Goal: Information Seeking & Learning: Learn about a topic

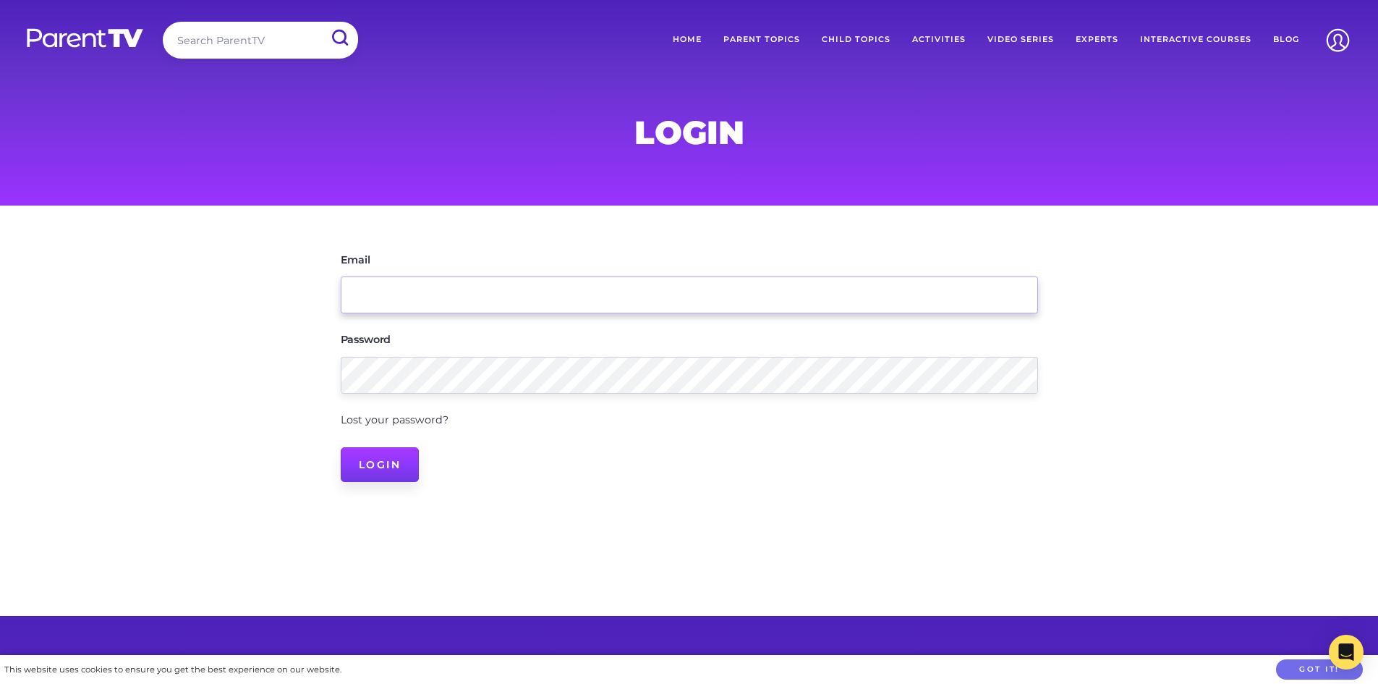
type input "[PERSON_NAME][EMAIL_ADDRESS][DOMAIN_NAME]"
click at [376, 455] on input "Login" at bounding box center [380, 464] width 79 height 35
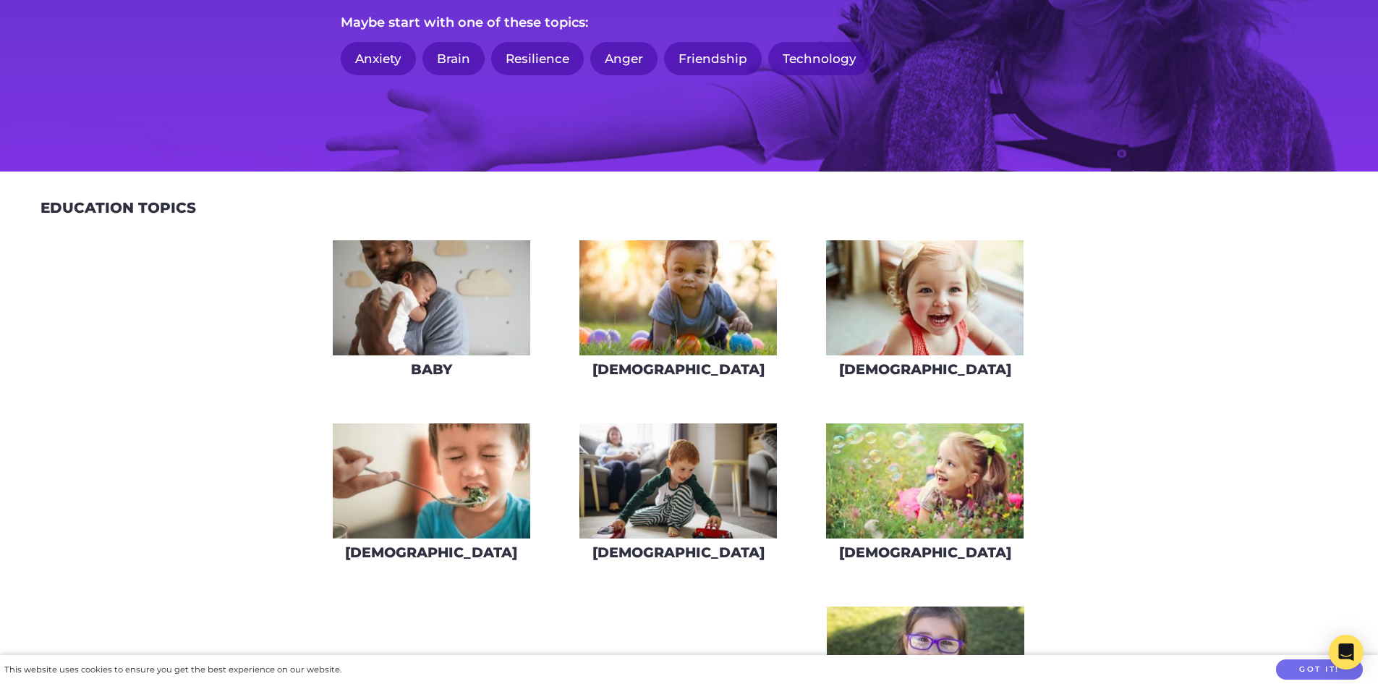
scroll to position [362, 0]
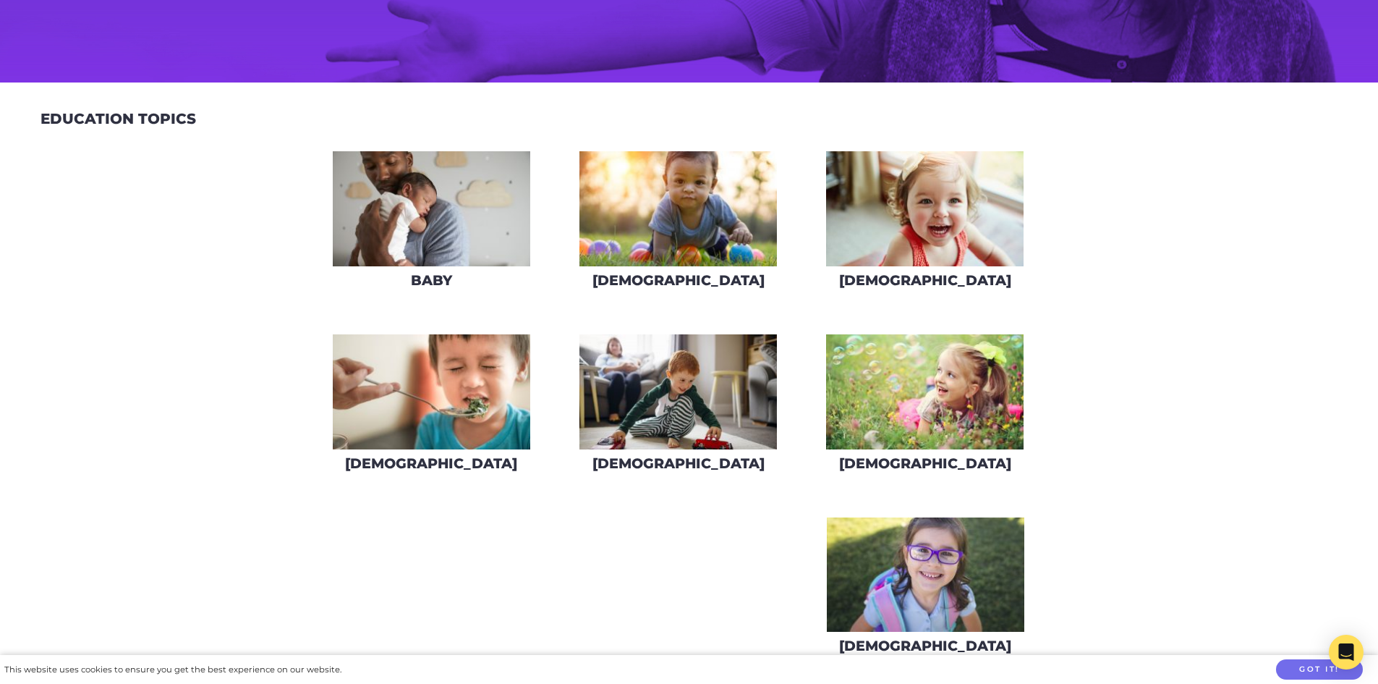
click at [668, 388] on img at bounding box center [679, 391] width 198 height 115
